Goal: Use online tool/utility: Utilize a website feature to perform a specific function

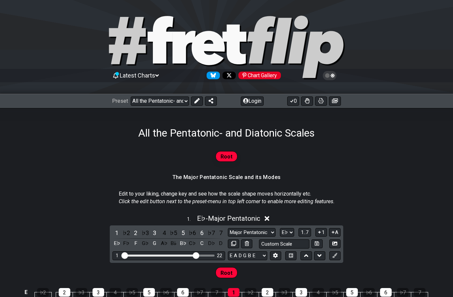
select select "/023927597434"
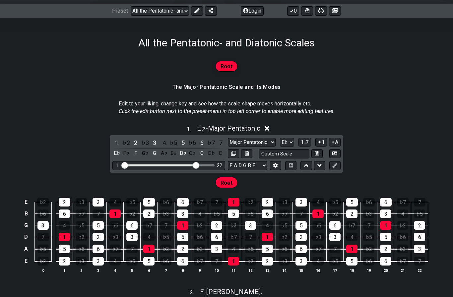
scroll to position [96, 0]
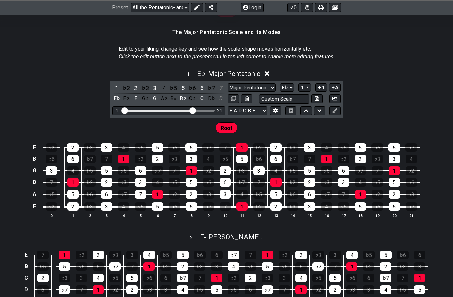
scroll to position [162, 0]
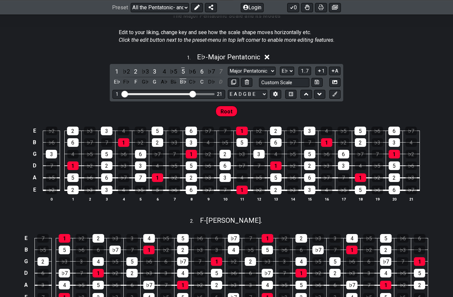
click at [156, 186] on div "5" at bounding box center [157, 190] width 11 height 9
click at [161, 179] on div "1" at bounding box center [157, 178] width 11 height 9
click at [141, 175] on div "7" at bounding box center [140, 178] width 11 height 9
click at [138, 159] on td "3" at bounding box center [140, 160] width 17 height 12
click at [142, 166] on div "3" at bounding box center [140, 166] width 11 height 9
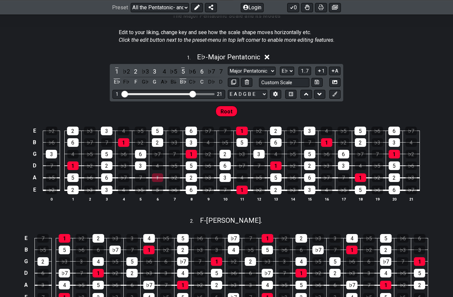
click at [140, 166] on div "3" at bounding box center [140, 166] width 11 height 9
click at [156, 176] on div "1" at bounding box center [157, 178] width 11 height 9
click at [159, 189] on div "5" at bounding box center [157, 190] width 11 height 9
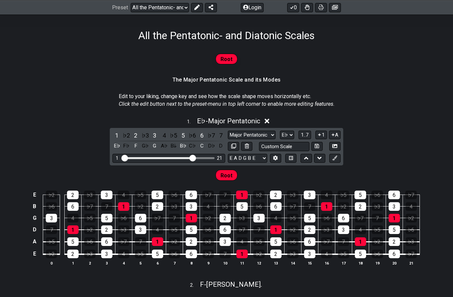
scroll to position [97, 0]
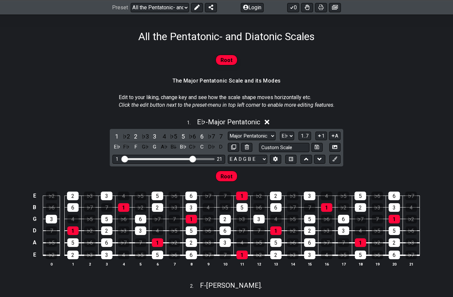
click at [289, 133] on select "A♭ A A♯ B♭ B C C♯ D♭ D D♯ E♭ E F F♯ G♭ G G♯" at bounding box center [287, 136] width 14 height 9
select select "E"
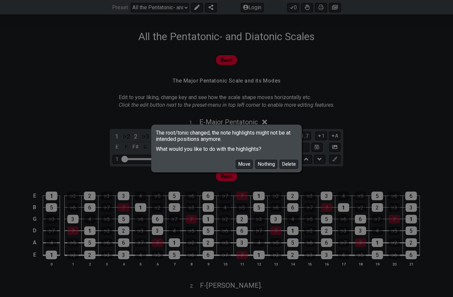
click at [244, 169] on button "Move" at bounding box center [244, 164] width 17 height 9
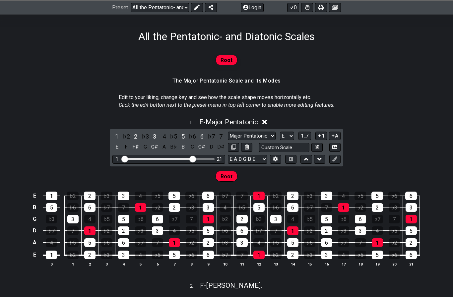
scroll to position [108, 0]
